Goal: Transaction & Acquisition: Purchase product/service

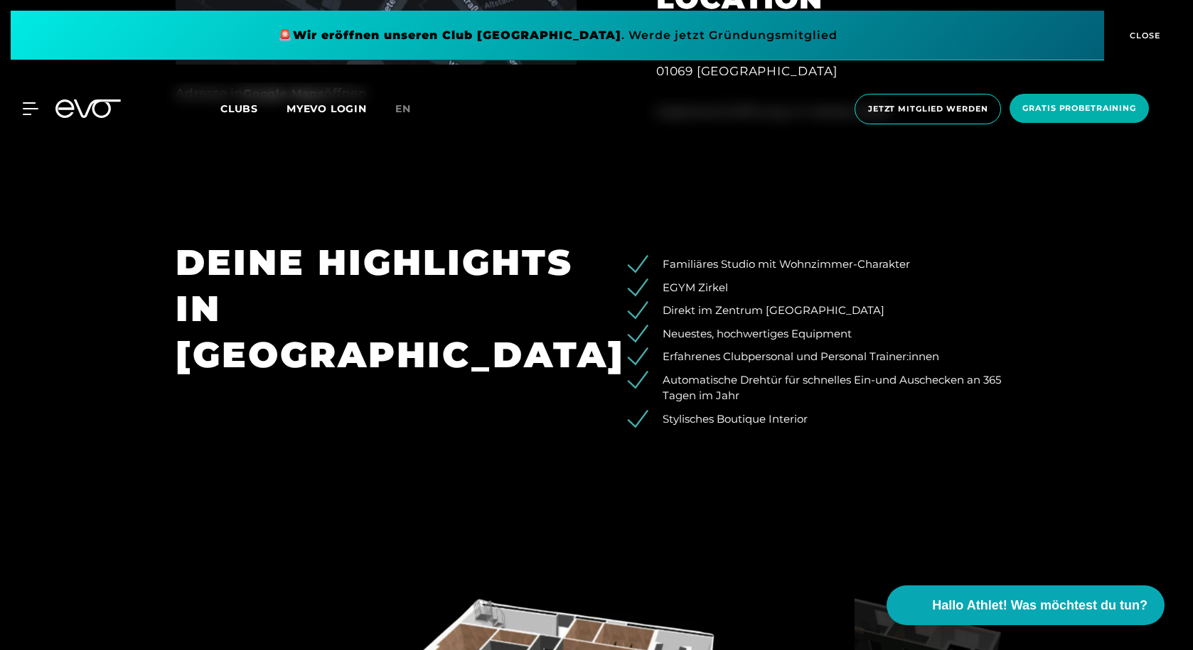
scroll to position [1351, 0]
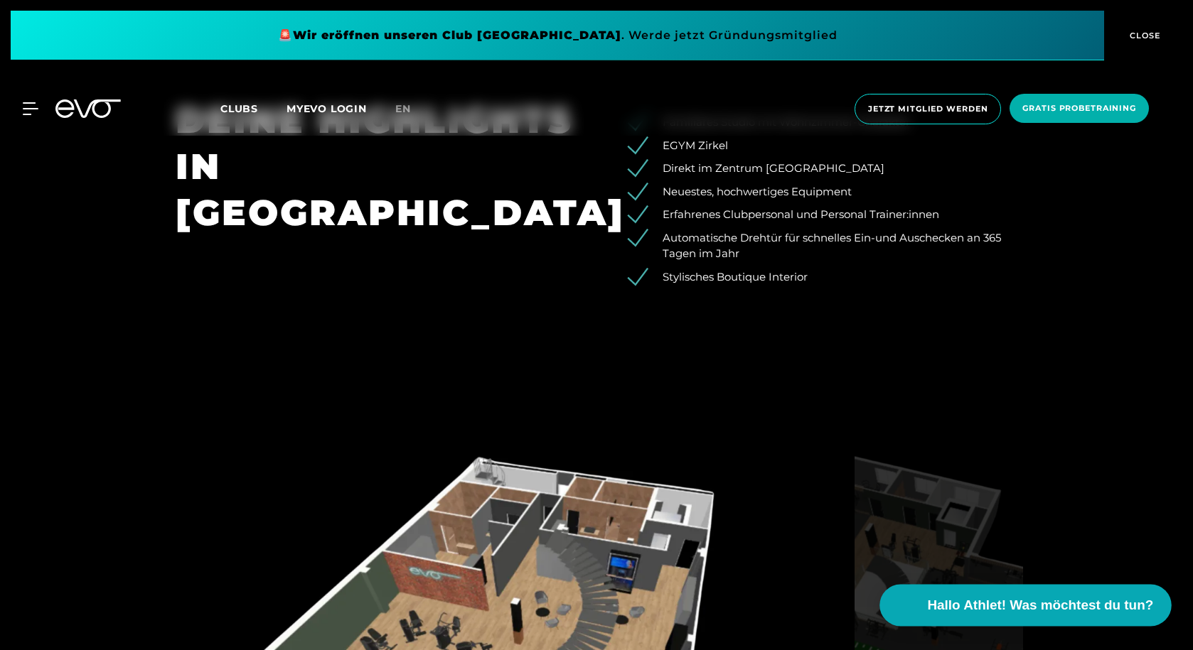
click at [1010, 596] on span "Hallo Athlet! Was möchtest du tun?" at bounding box center [1041, 606] width 226 height 20
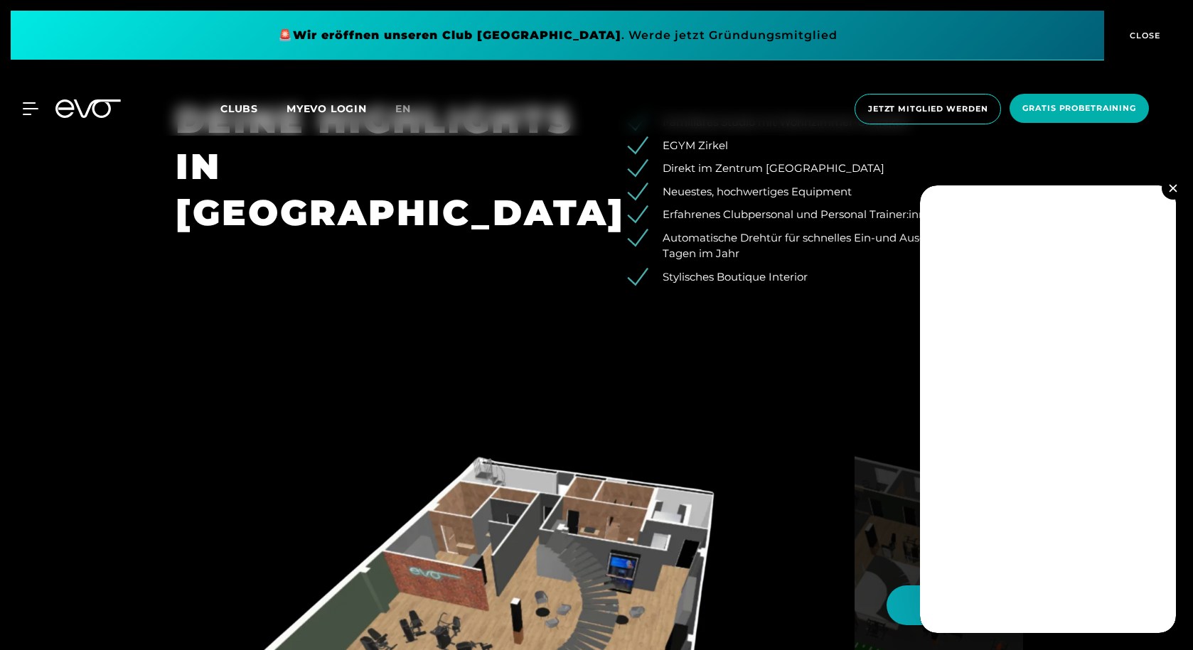
click at [586, 319] on section "DEINE HIGHLIGHTS IN [GEOGRAPHIC_DATA] Familiäres Studio mit Wohnzimmer-Charakte…" at bounding box center [596, 200] width 1193 height 304
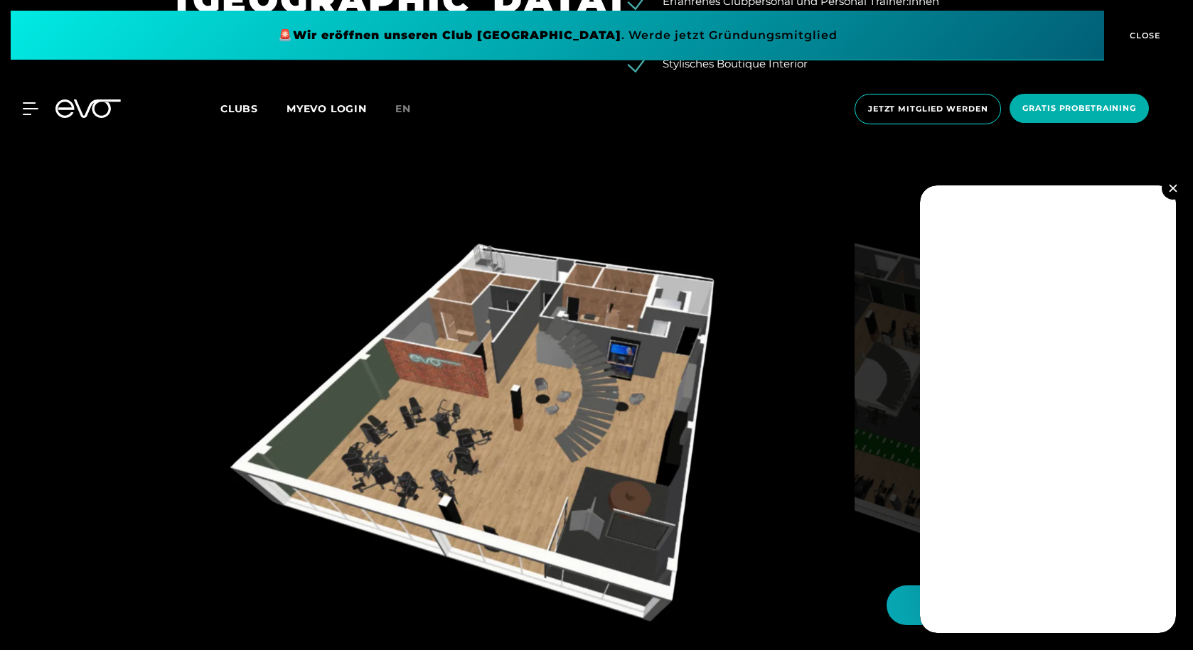
scroll to position [1635, 0]
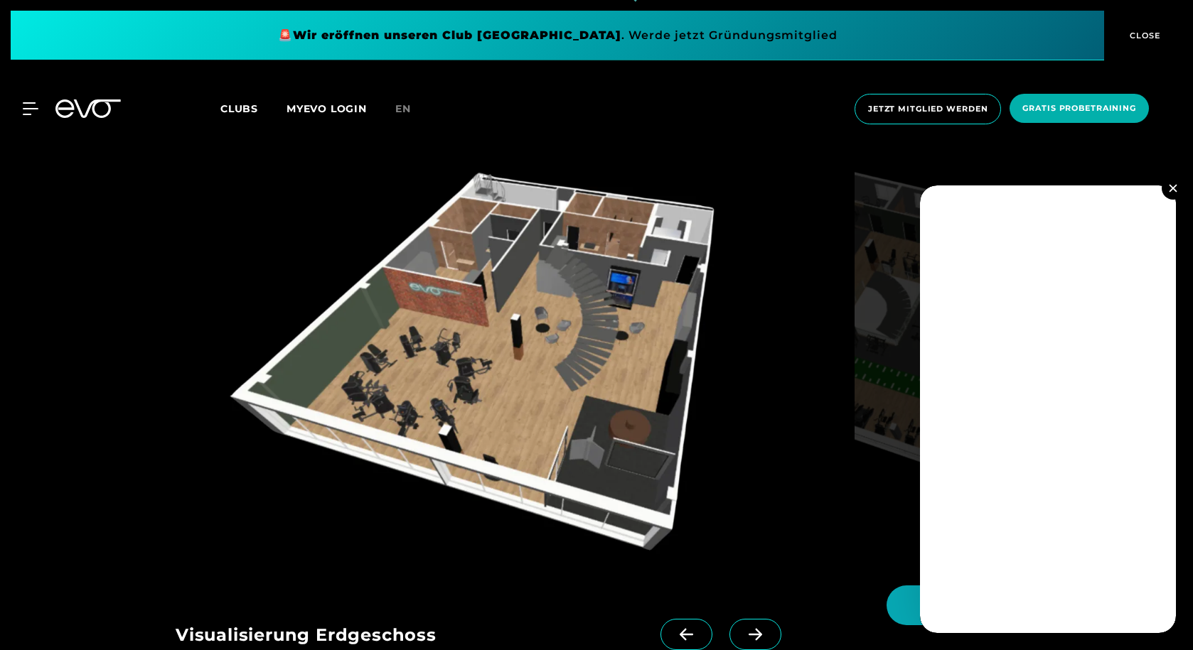
click at [743, 628] on icon at bounding box center [755, 634] width 25 height 13
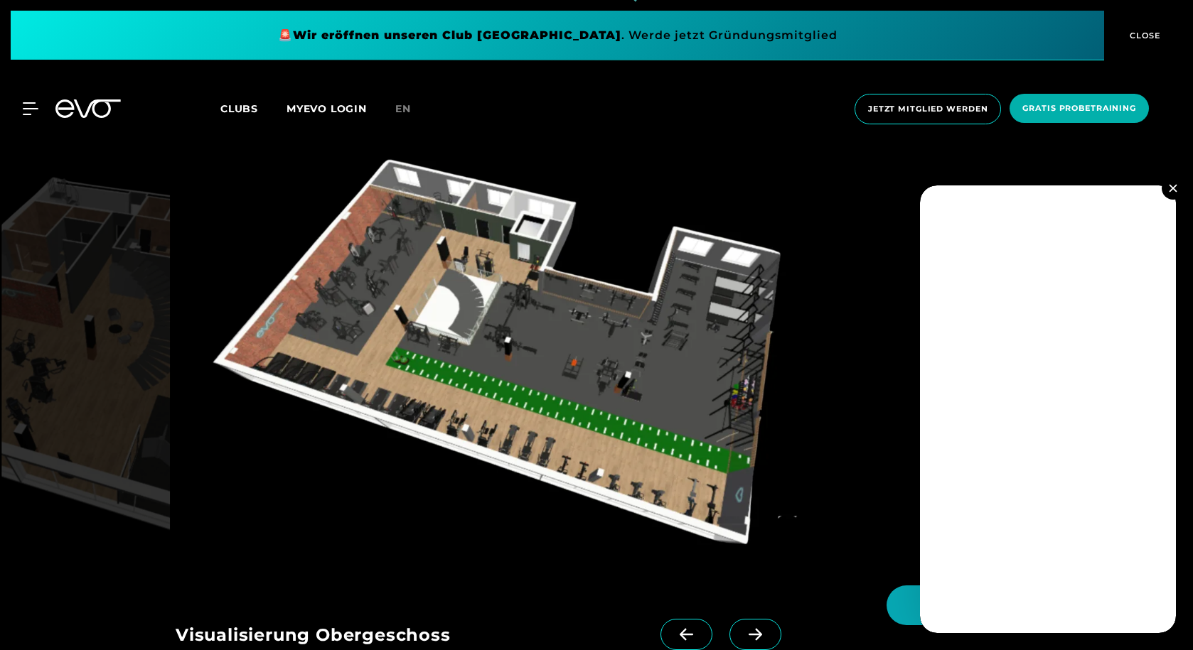
click at [748, 634] on icon at bounding box center [755, 635] width 14 height 12
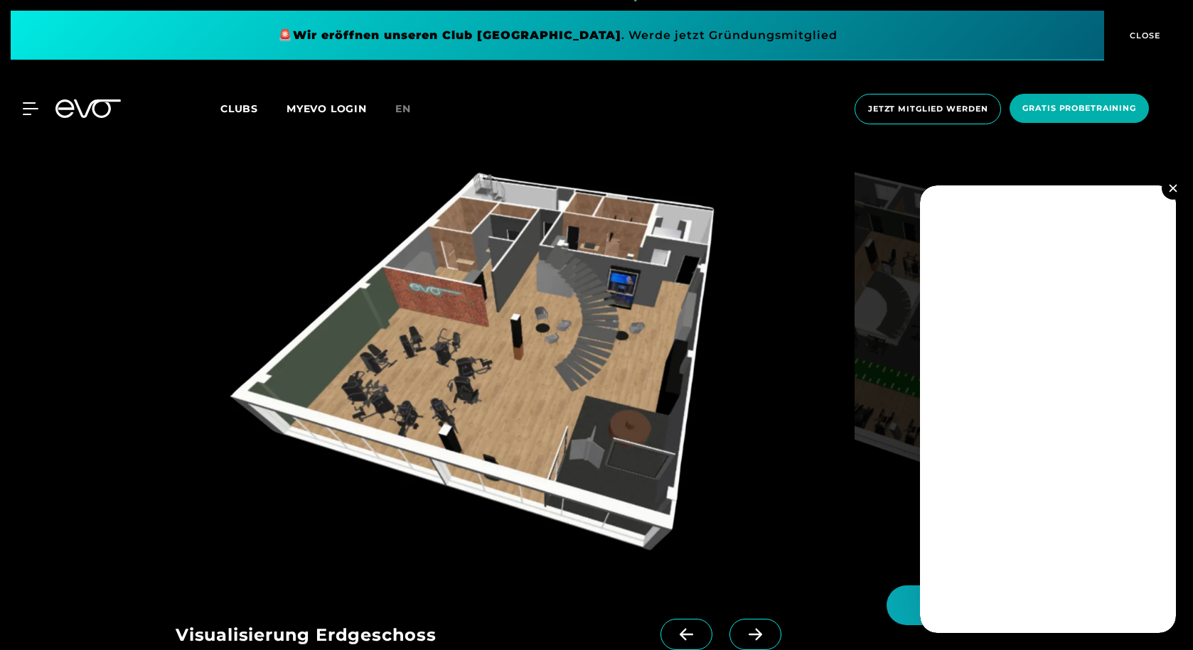
click at [748, 634] on icon at bounding box center [755, 635] width 14 height 12
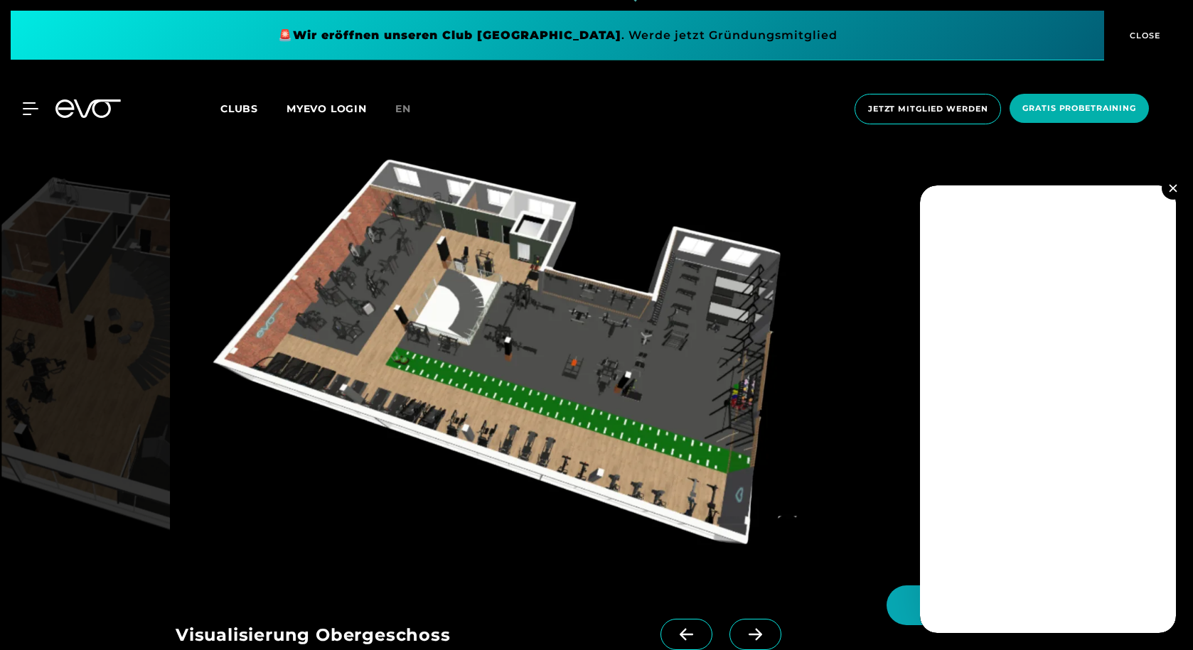
click at [748, 634] on icon at bounding box center [755, 635] width 14 height 12
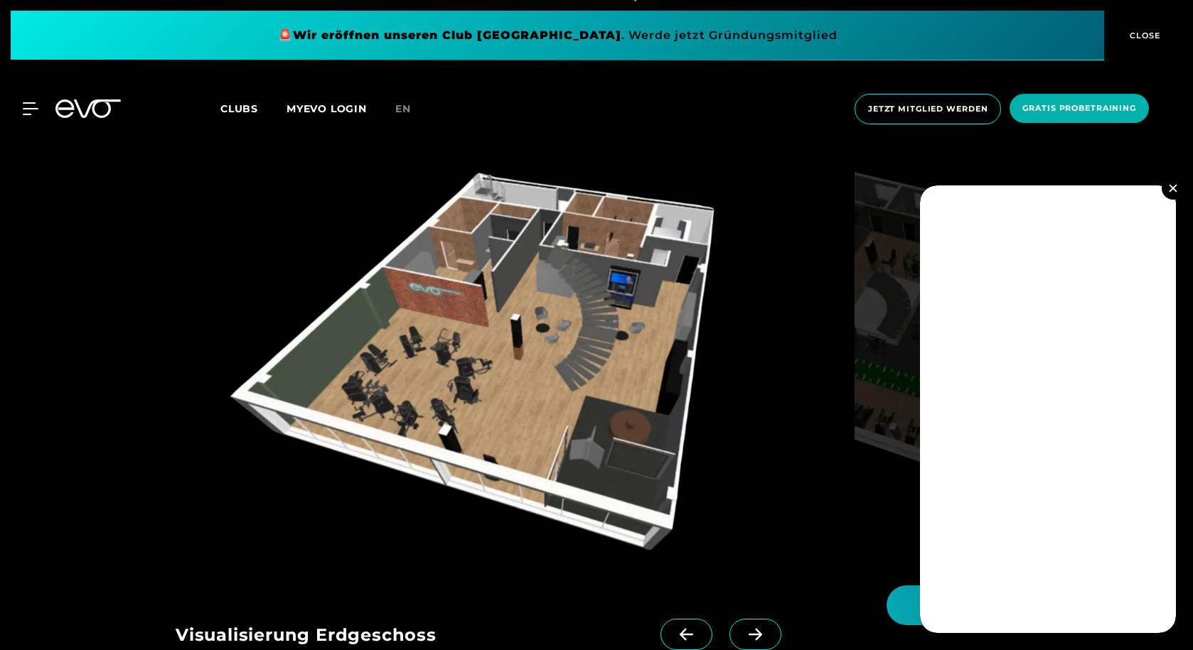
click at [748, 634] on icon at bounding box center [755, 635] width 14 height 12
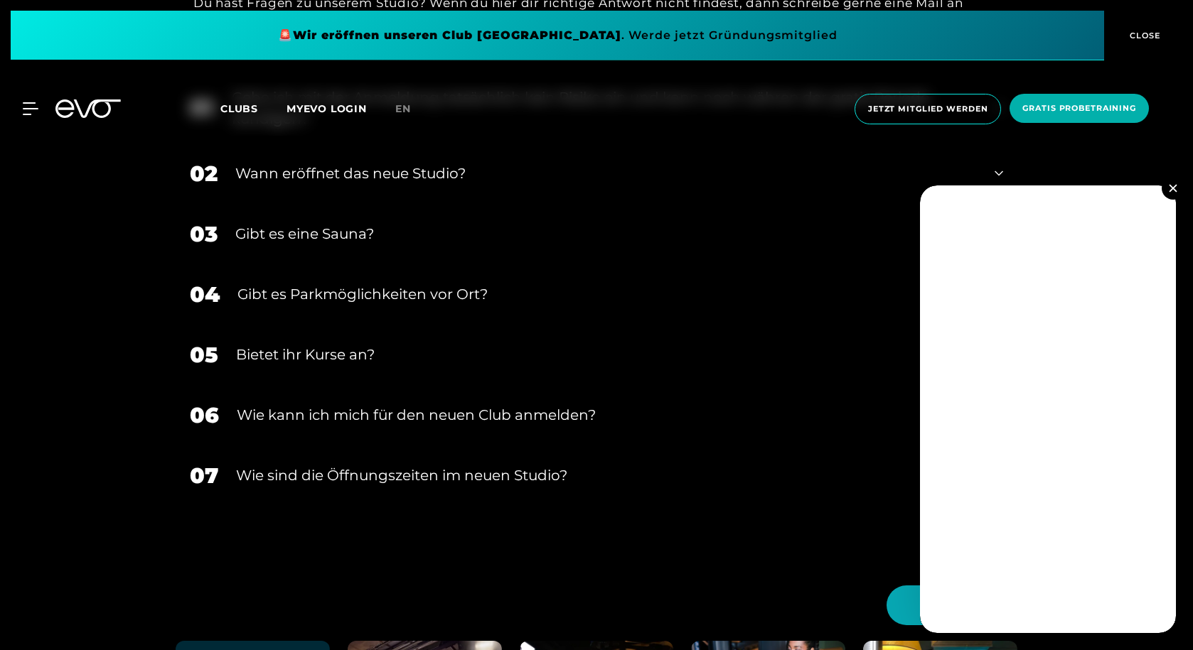
scroll to position [3199, 0]
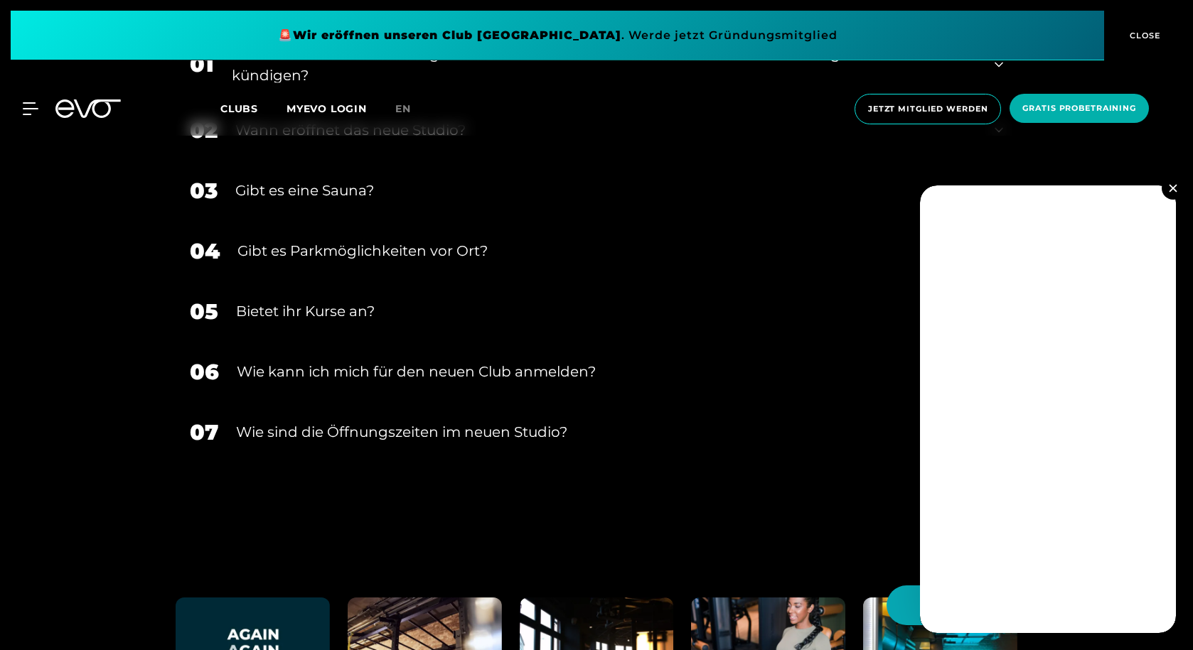
click at [500, 430] on div "​Wie sind die Öffnungszeiten im neuen Studio?" at bounding box center [606, 432] width 741 height 21
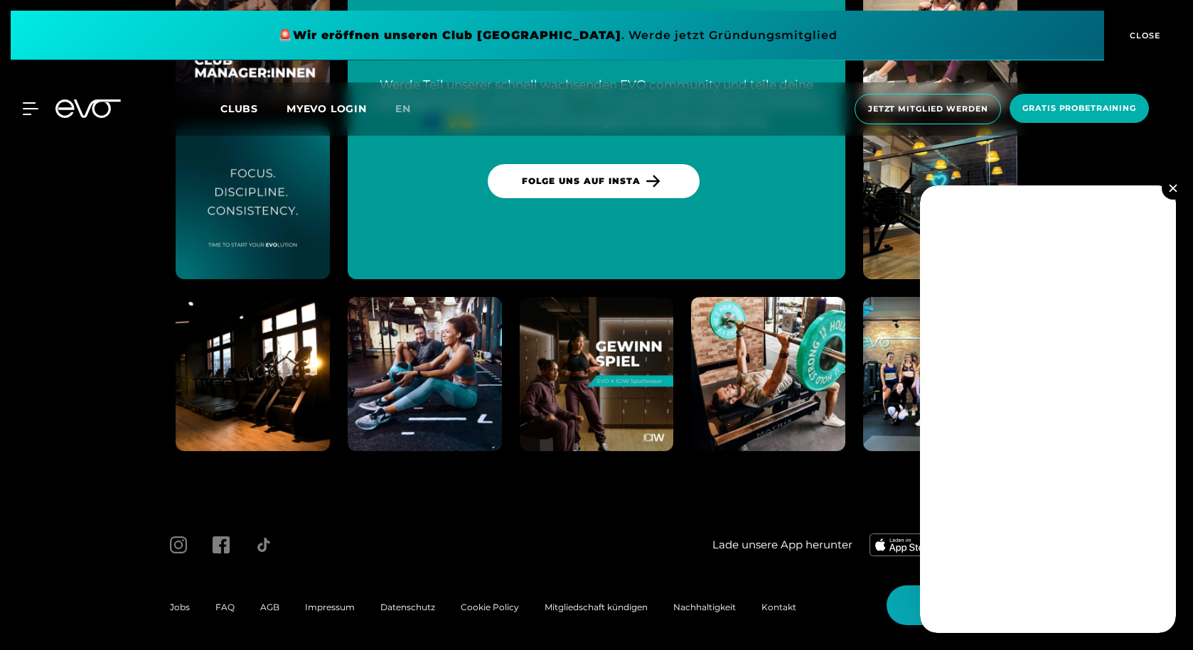
scroll to position [4087, 0]
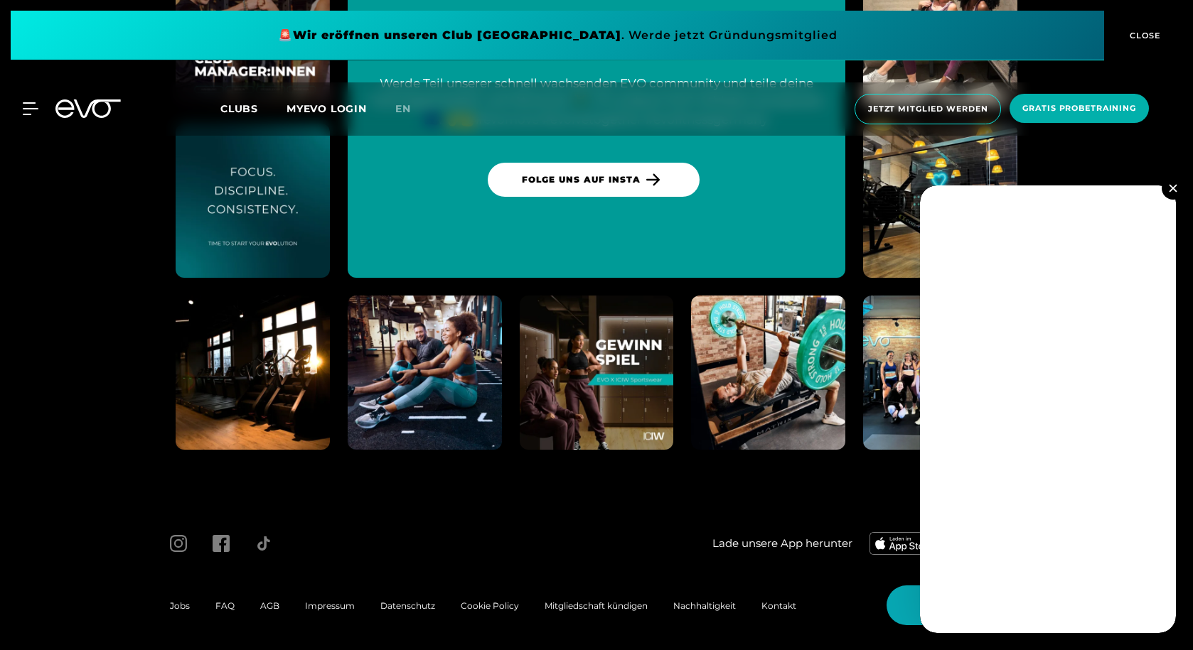
click at [1139, 35] on span "CLOSE" at bounding box center [1143, 35] width 35 height 13
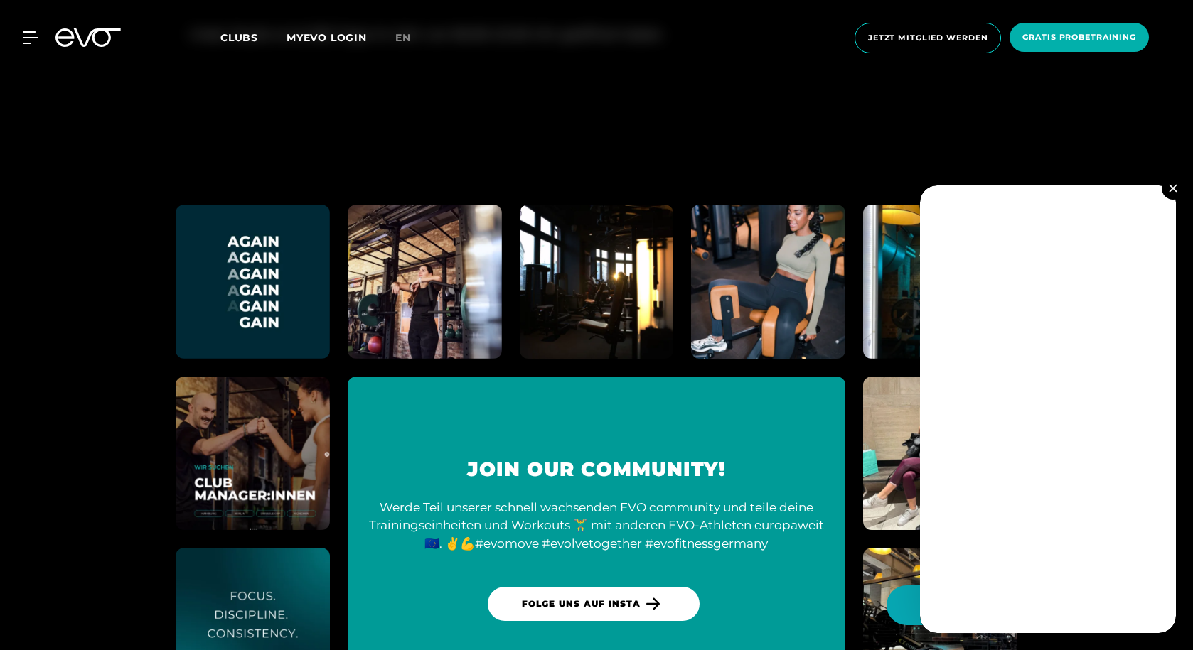
scroll to position [3590, 0]
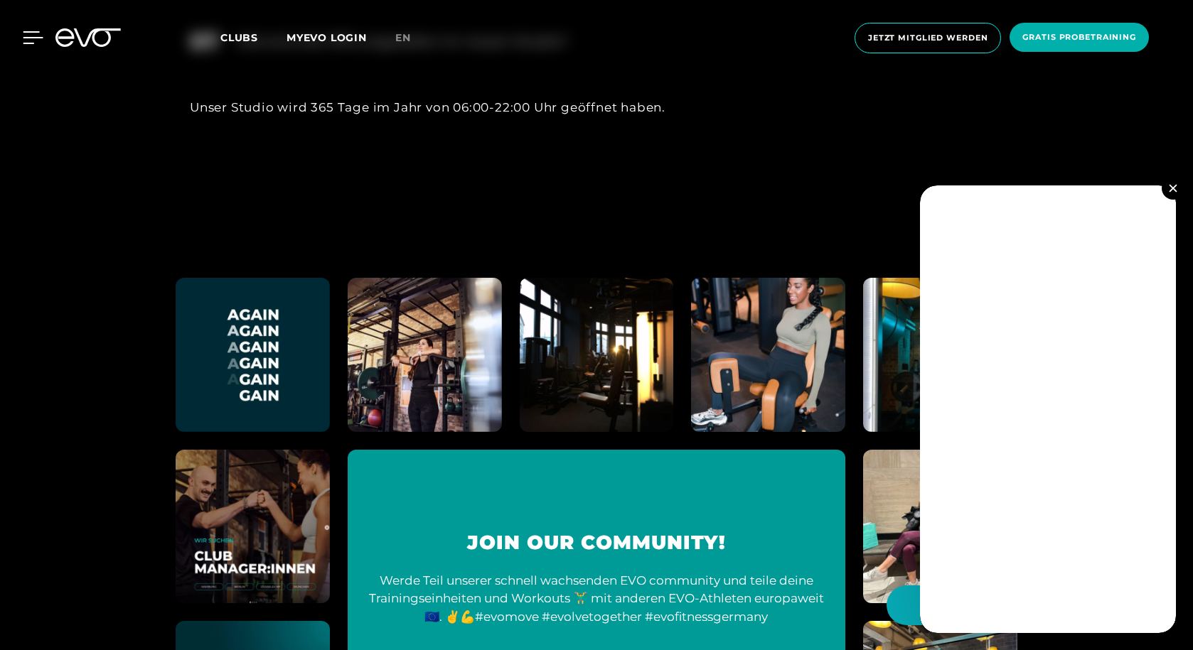
click at [30, 38] on icon at bounding box center [33, 37] width 20 height 11
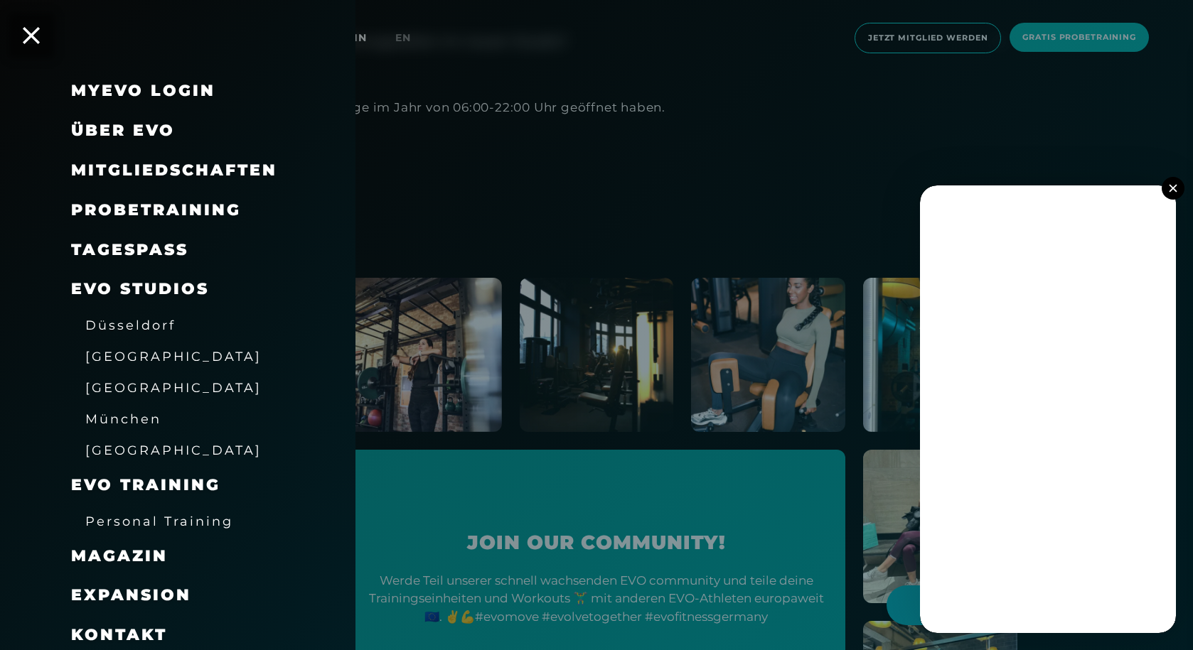
click at [142, 246] on link "TAGESPASS" at bounding box center [129, 249] width 117 height 19
